Goal: Check status: Check status

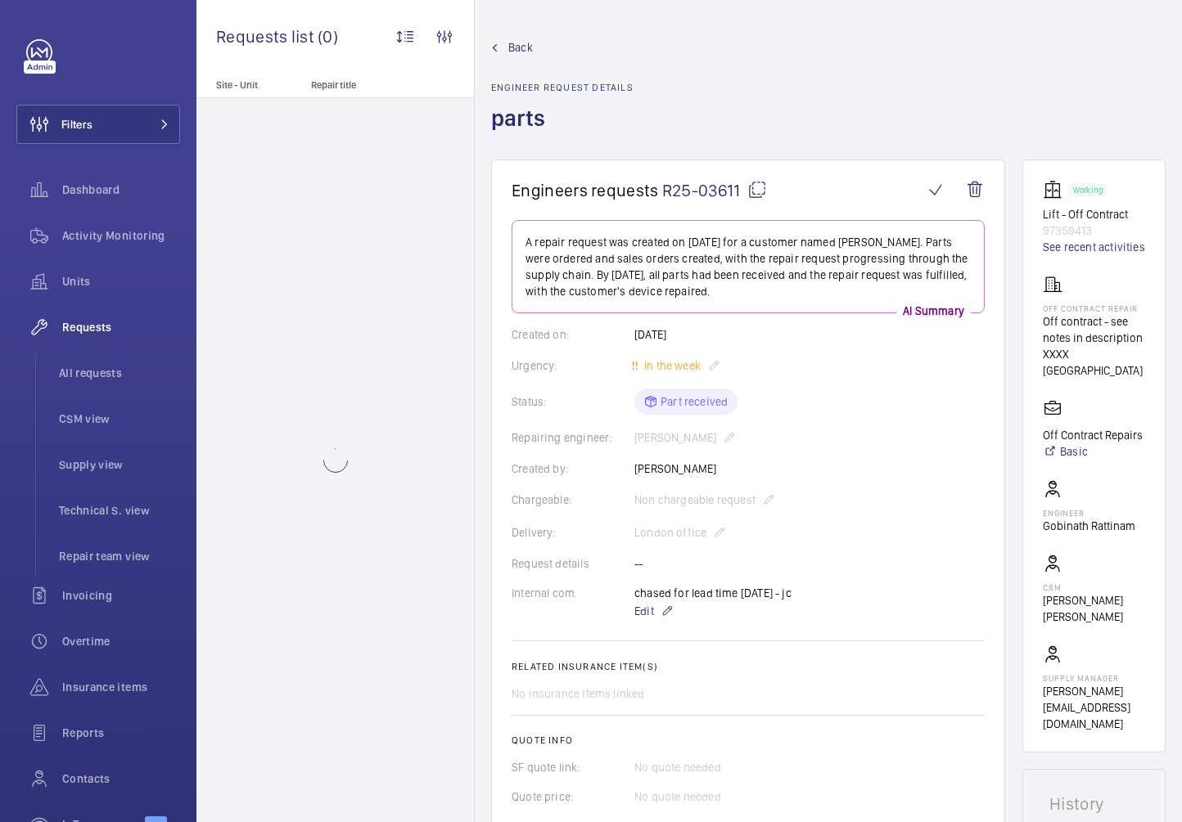
click at [510, 44] on span "Back" at bounding box center [520, 47] width 25 height 16
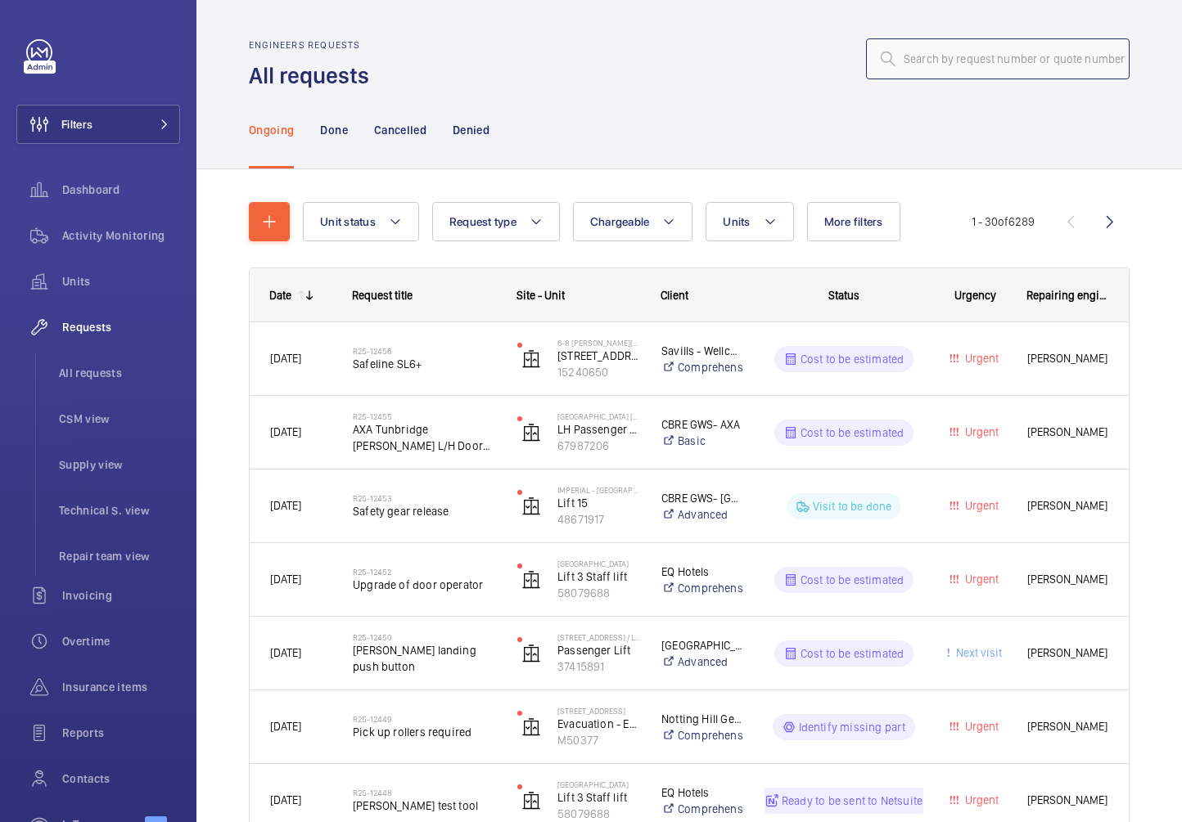
click at [971, 61] on input "text" at bounding box center [997, 58] width 263 height 41
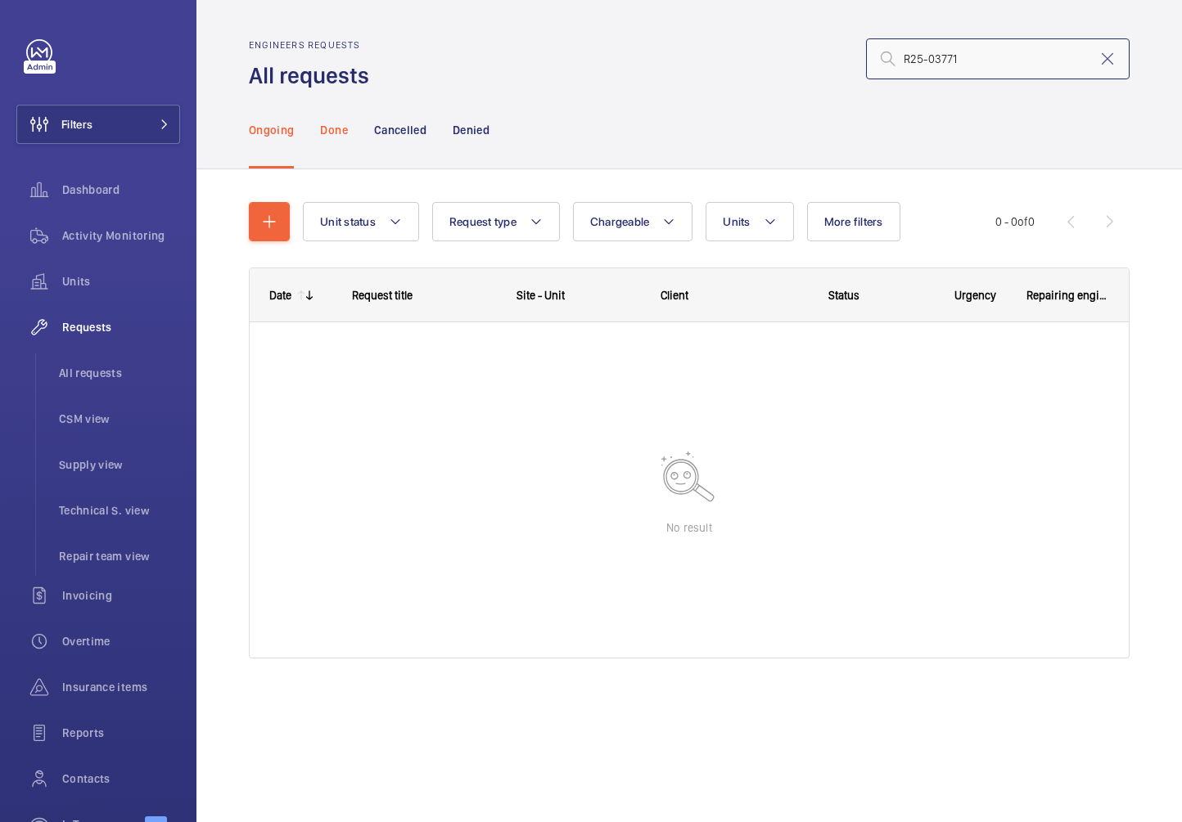
type input "R25-03771"
click at [322, 141] on div "Done" at bounding box center [333, 130] width 27 height 78
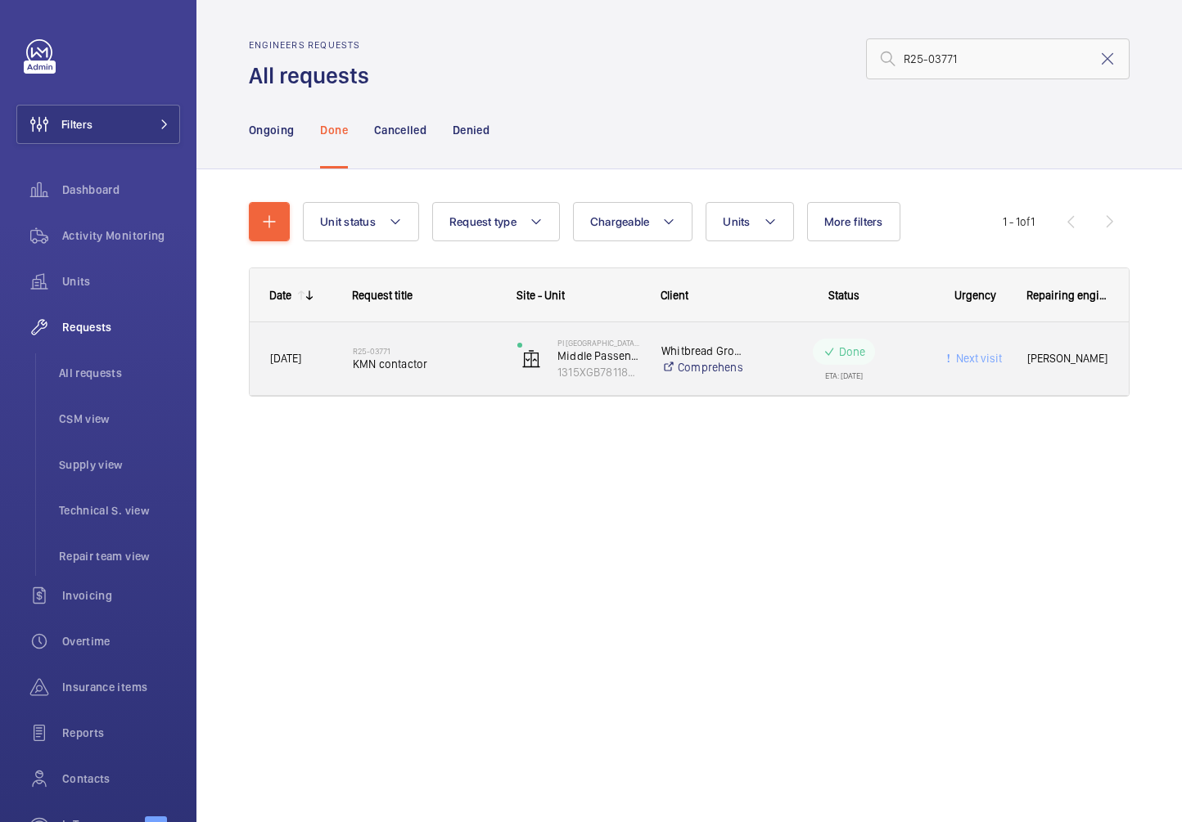
click at [421, 339] on div "R25-03771 KMN contactor" at bounding box center [424, 359] width 143 height 47
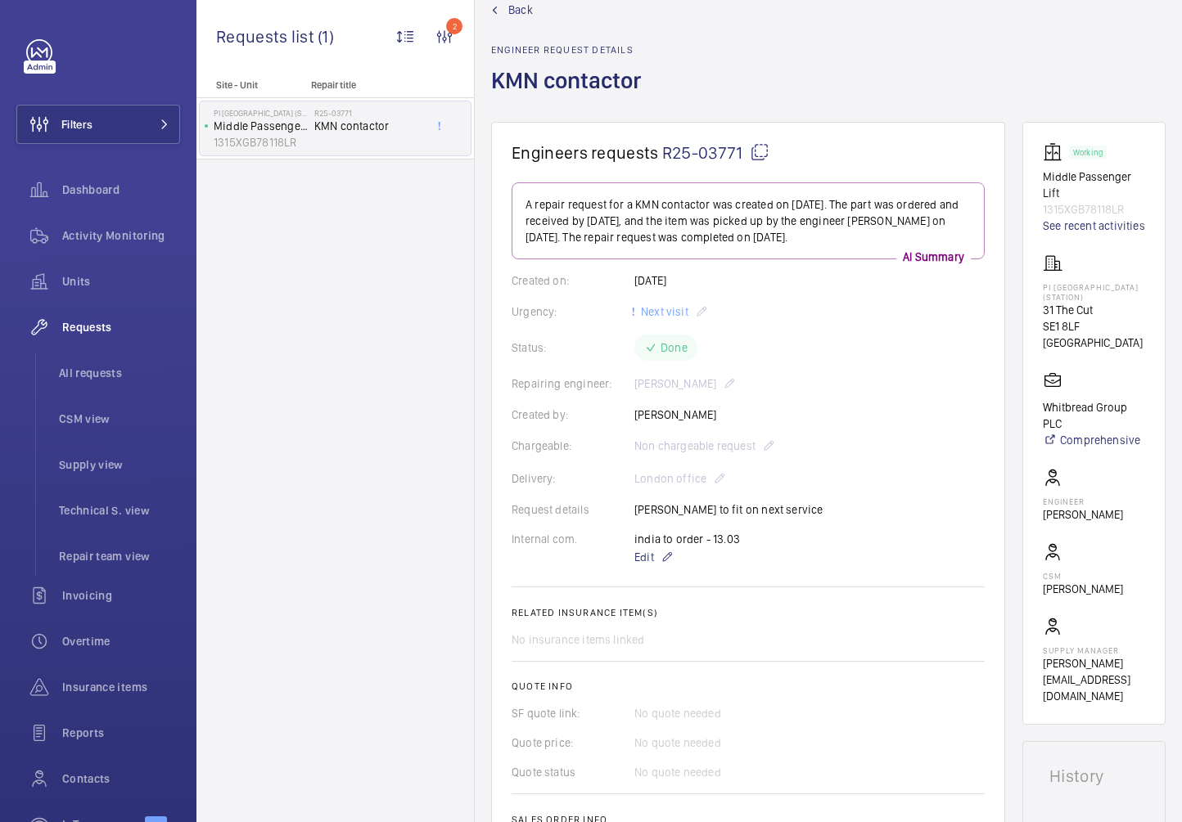
scroll to position [769, 0]
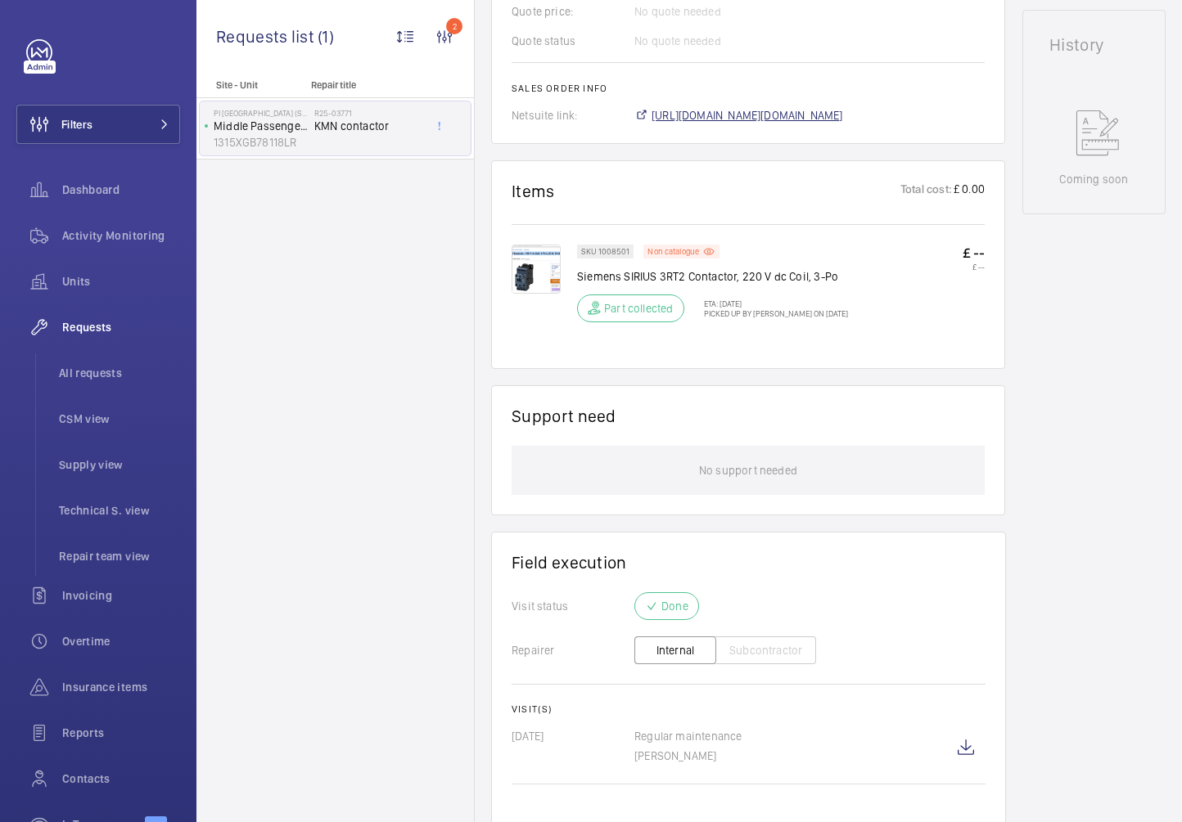
click at [664, 117] on span "[URL][DOMAIN_NAME][DOMAIN_NAME]" at bounding box center [746, 115] width 191 height 16
